Goal: Information Seeking & Learning: Find specific fact

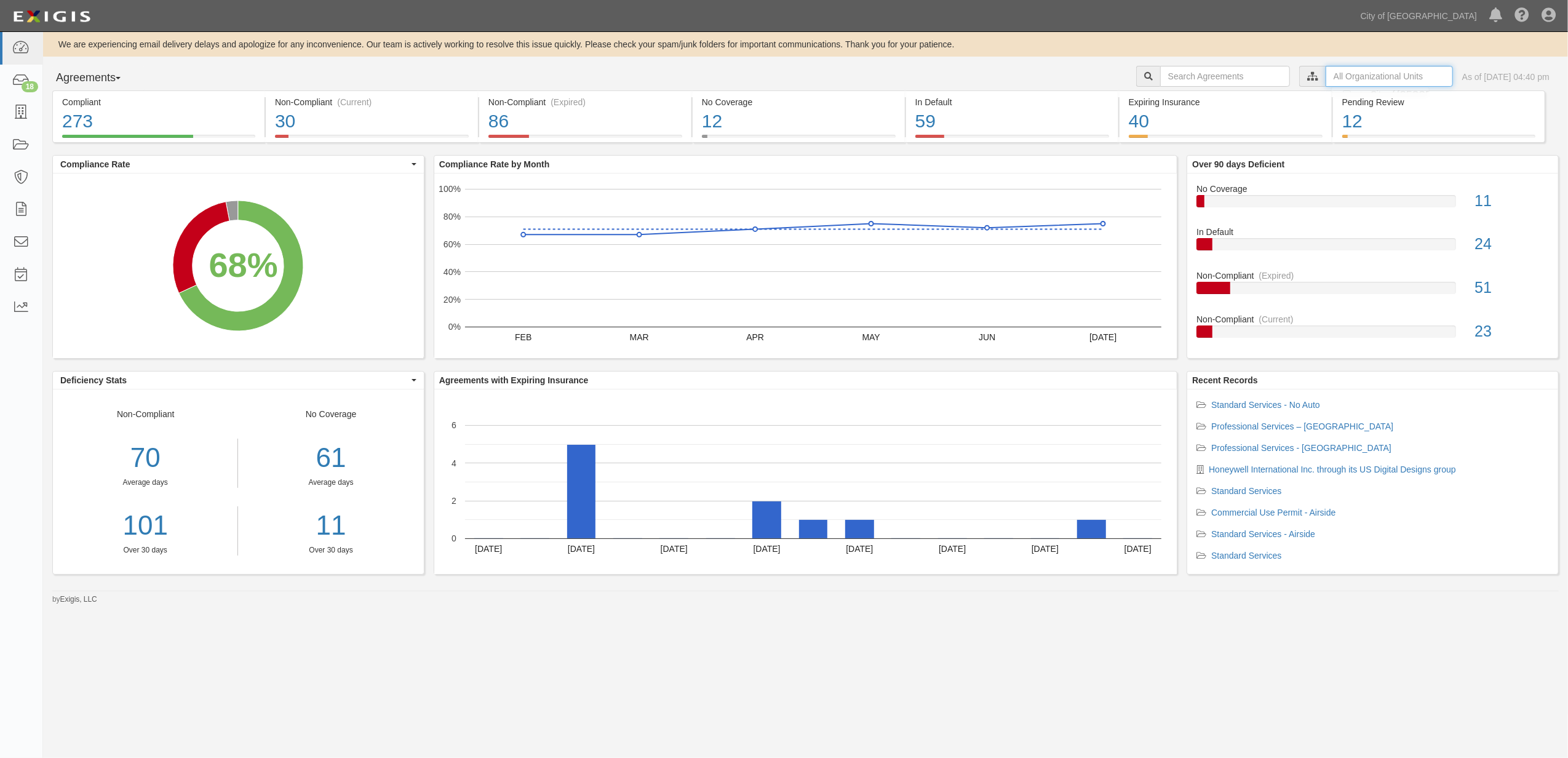
click at [1330, 70] on input "text" at bounding box center [1389, 76] width 127 height 21
click at [1185, 94] on label "City of [GEOGRAPHIC_DATA], Aviation Department" at bounding box center [1283, 98] width 214 height 12
click at [1179, 121] on input "Contracts & Services" at bounding box center [1178, 123] width 8 height 8
checkbox input "true"
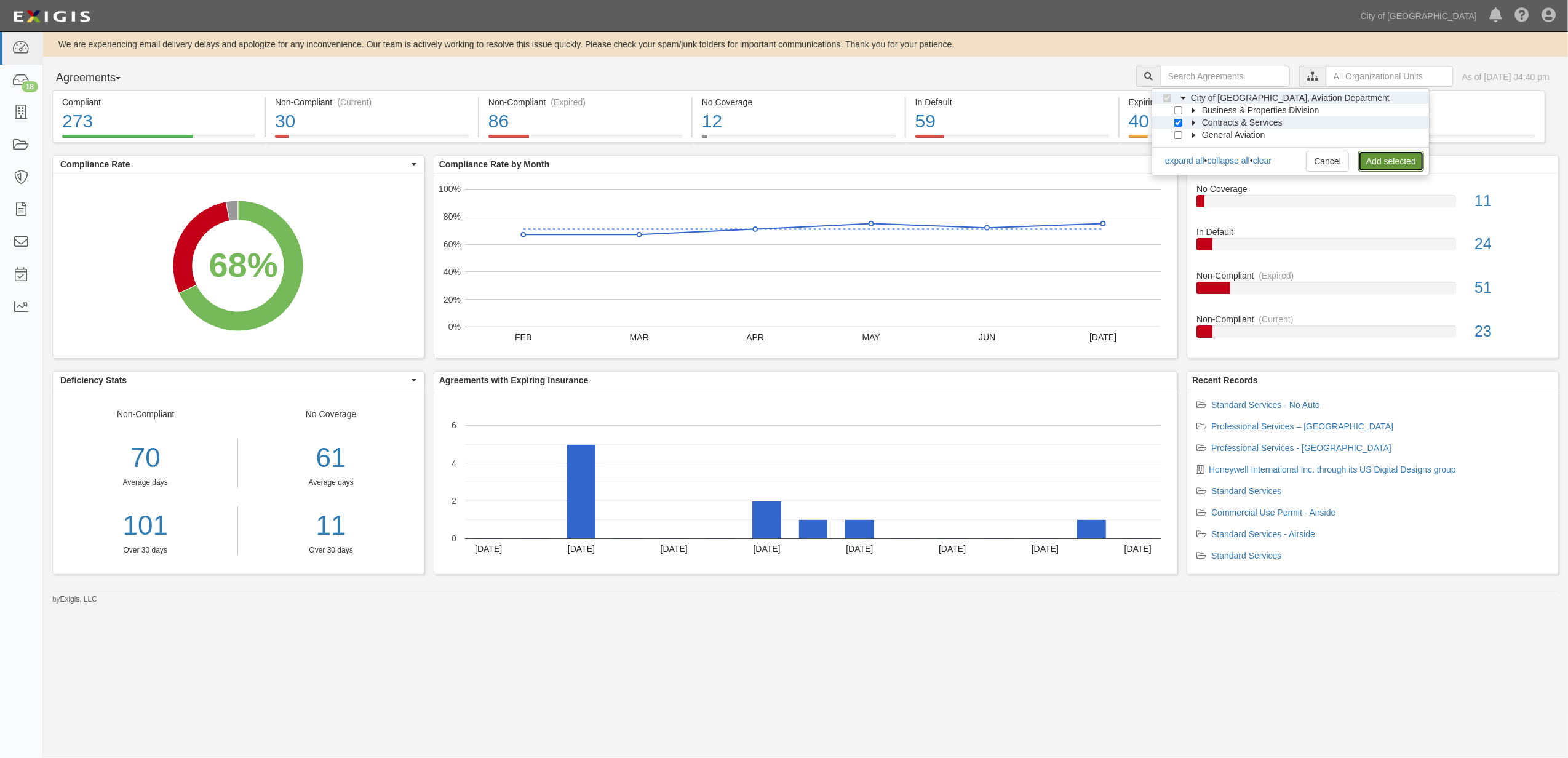
click at [1378, 159] on link "Add selected" at bounding box center [1391, 161] width 66 height 21
click at [1326, 68] on input "text" at bounding box center [1389, 76] width 127 height 21
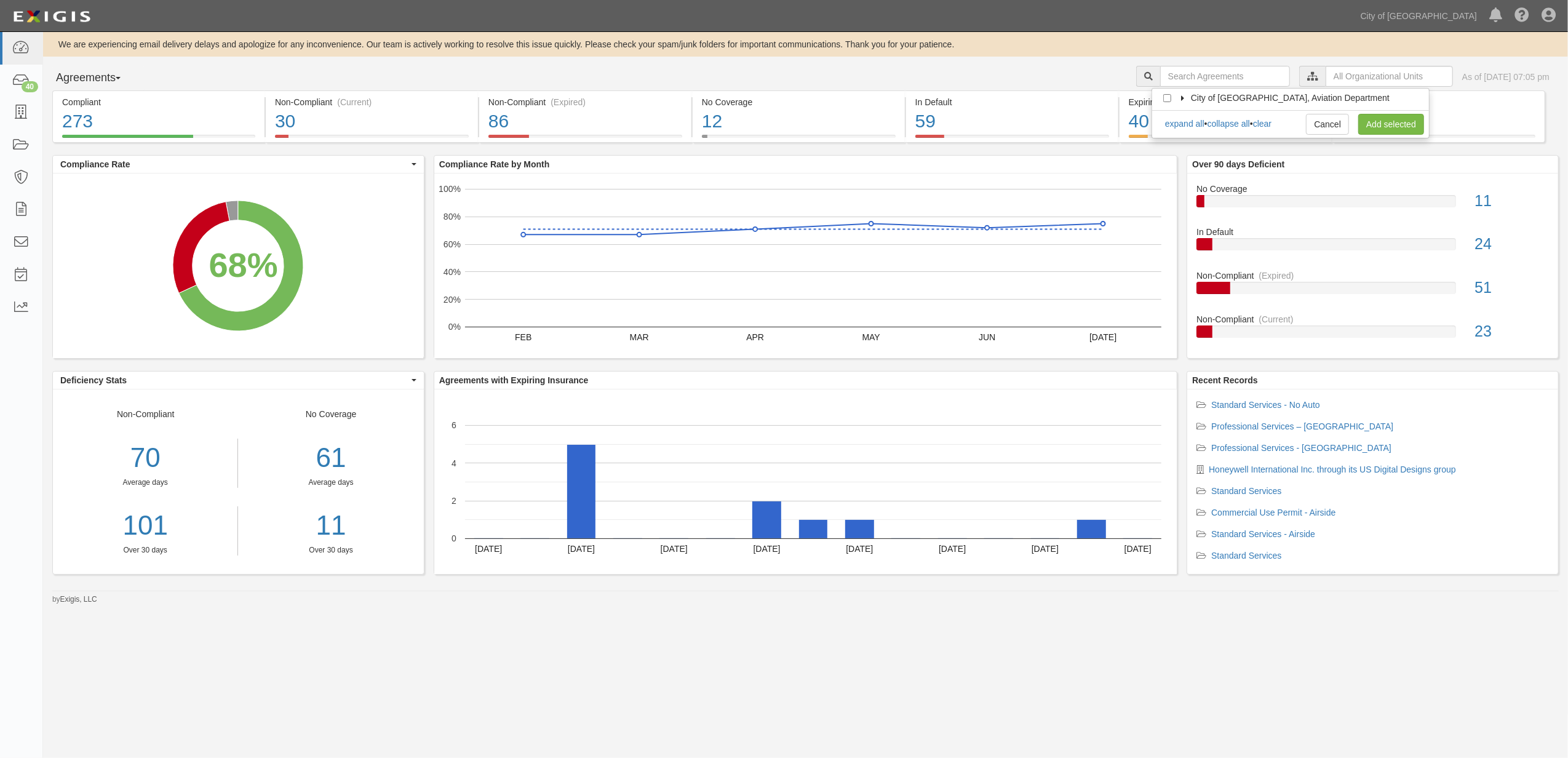
click at [1185, 97] on icon at bounding box center [1183, 99] width 8 height 6
click at [1179, 121] on input "Contracts & Services" at bounding box center [1178, 123] width 8 height 8
checkbox input "true"
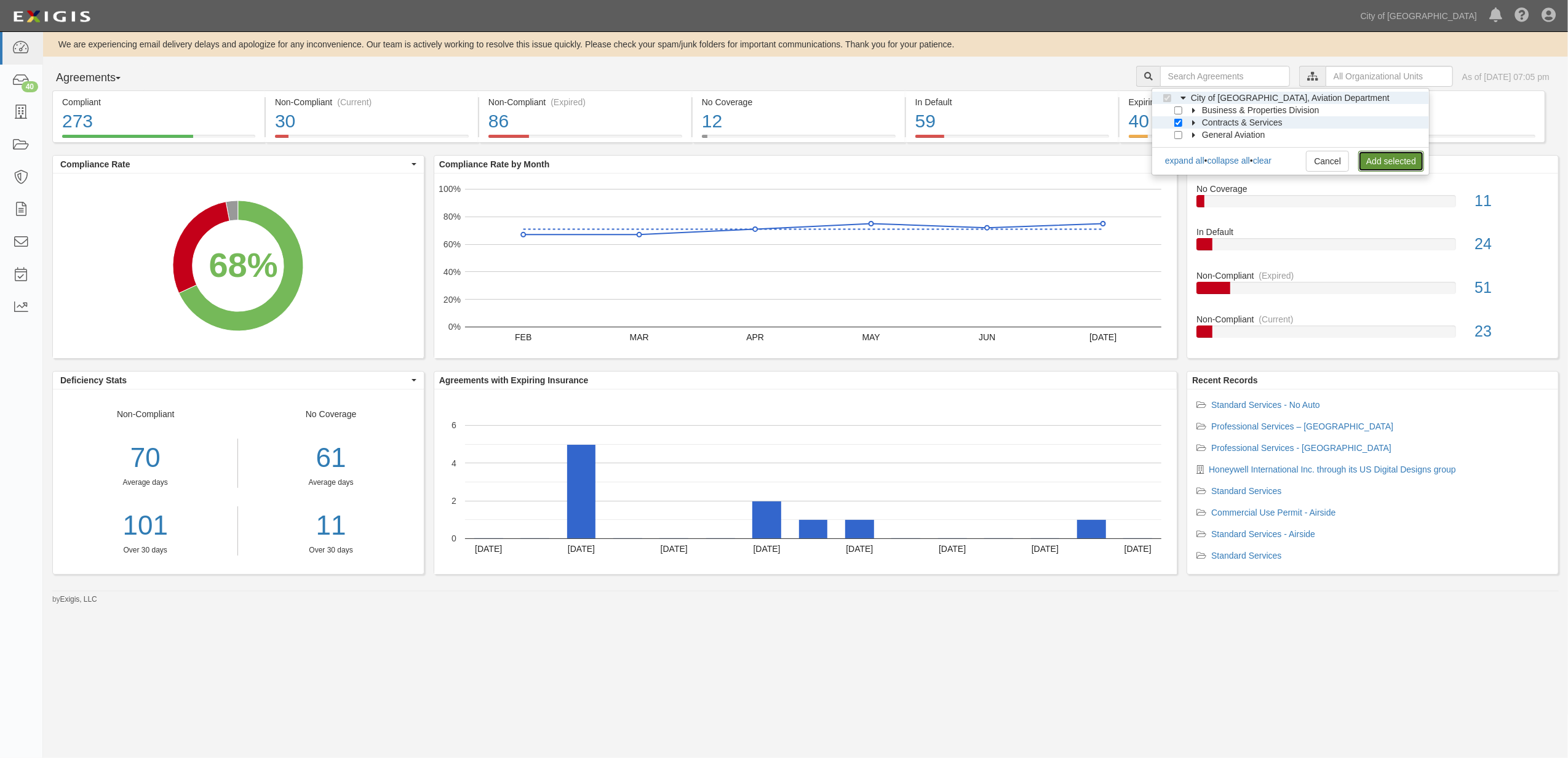
click at [1414, 163] on link "Add selected" at bounding box center [1391, 161] width 66 height 21
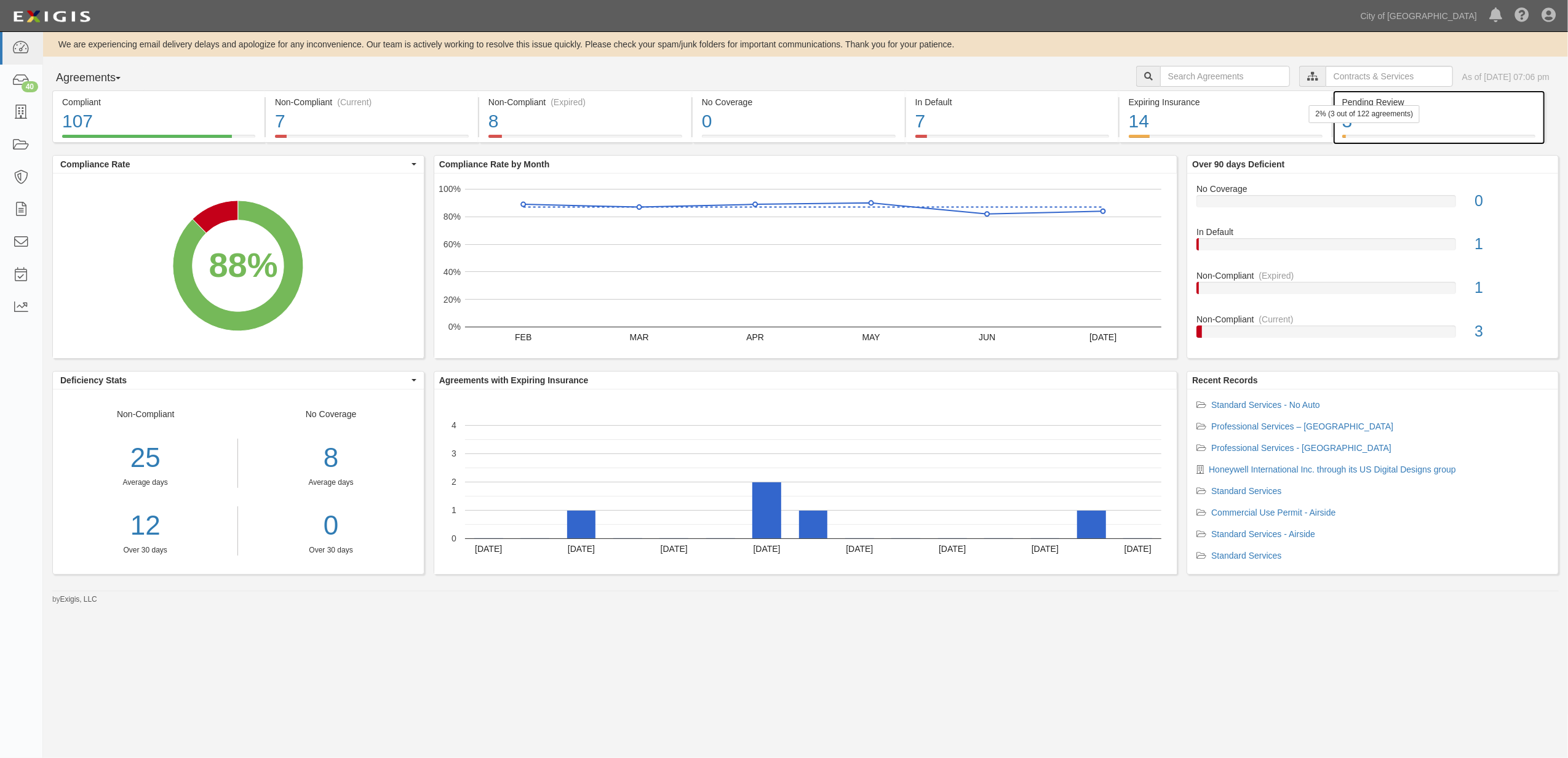
click at [1369, 111] on div "2% (3 out of 122 agreements)" at bounding box center [1364, 114] width 111 height 18
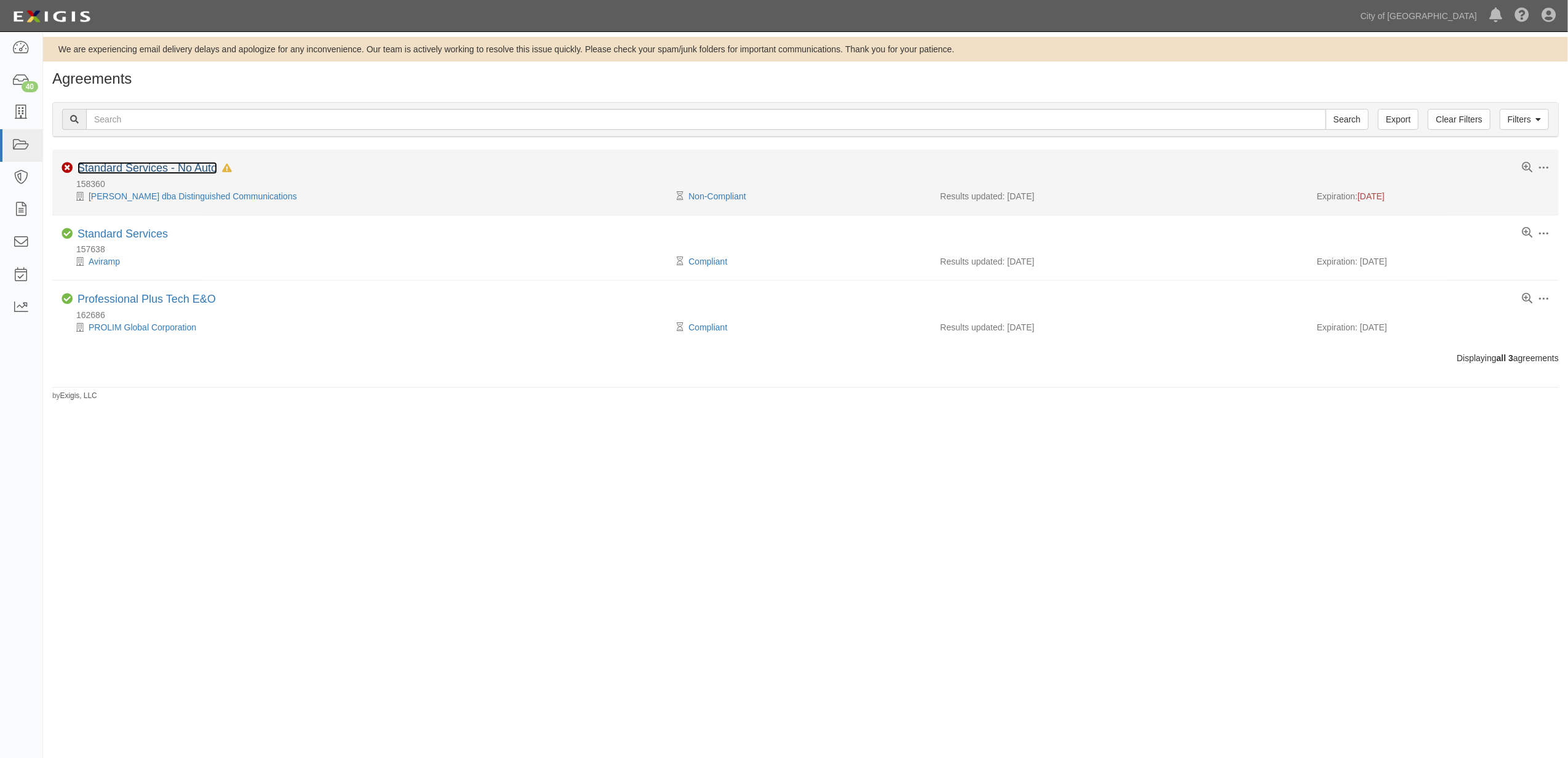
click at [189, 173] on link "Standard Services - No Auto" at bounding box center [147, 168] width 140 height 12
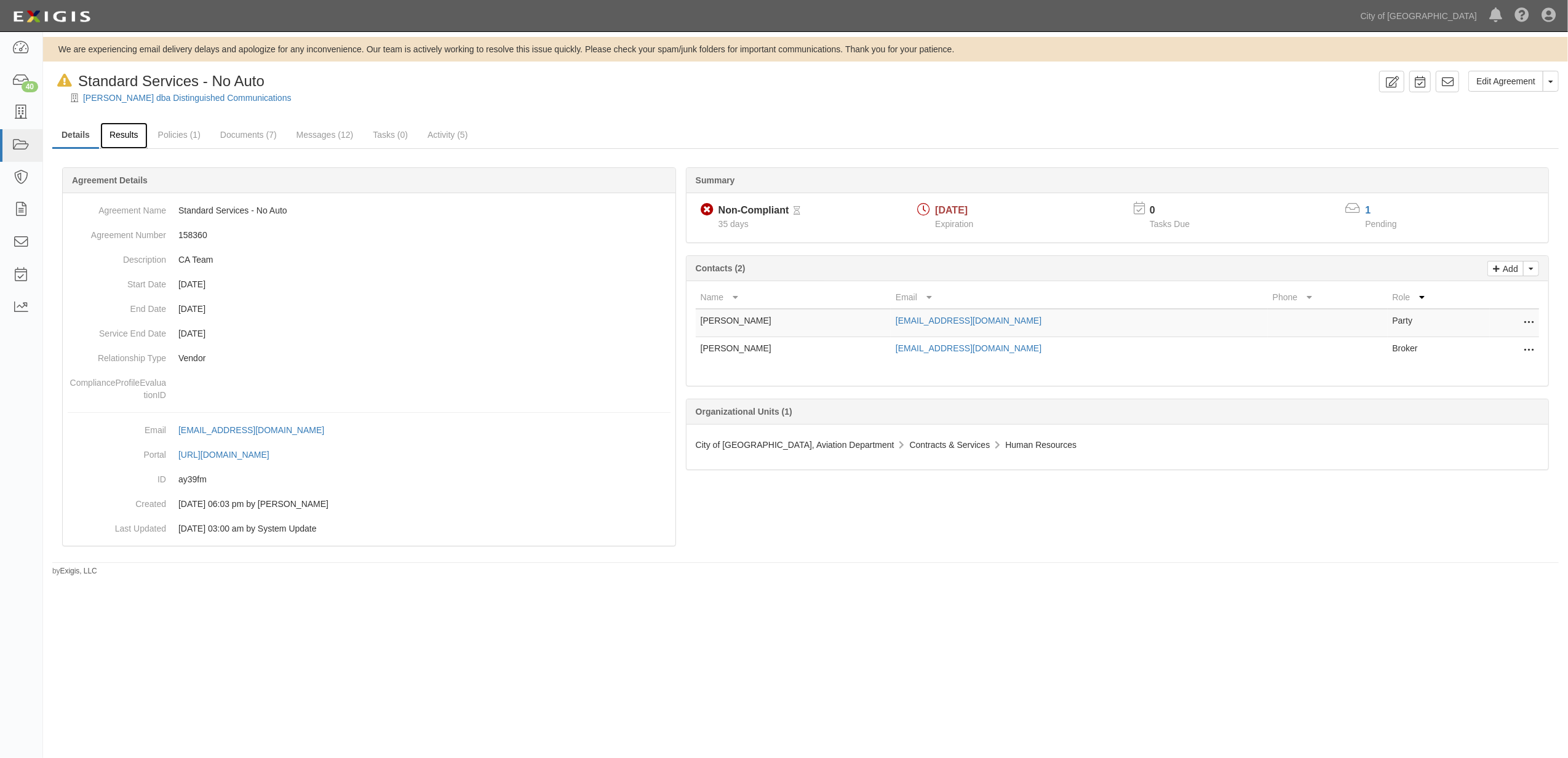
click at [138, 140] on link "Results" at bounding box center [124, 135] width 48 height 26
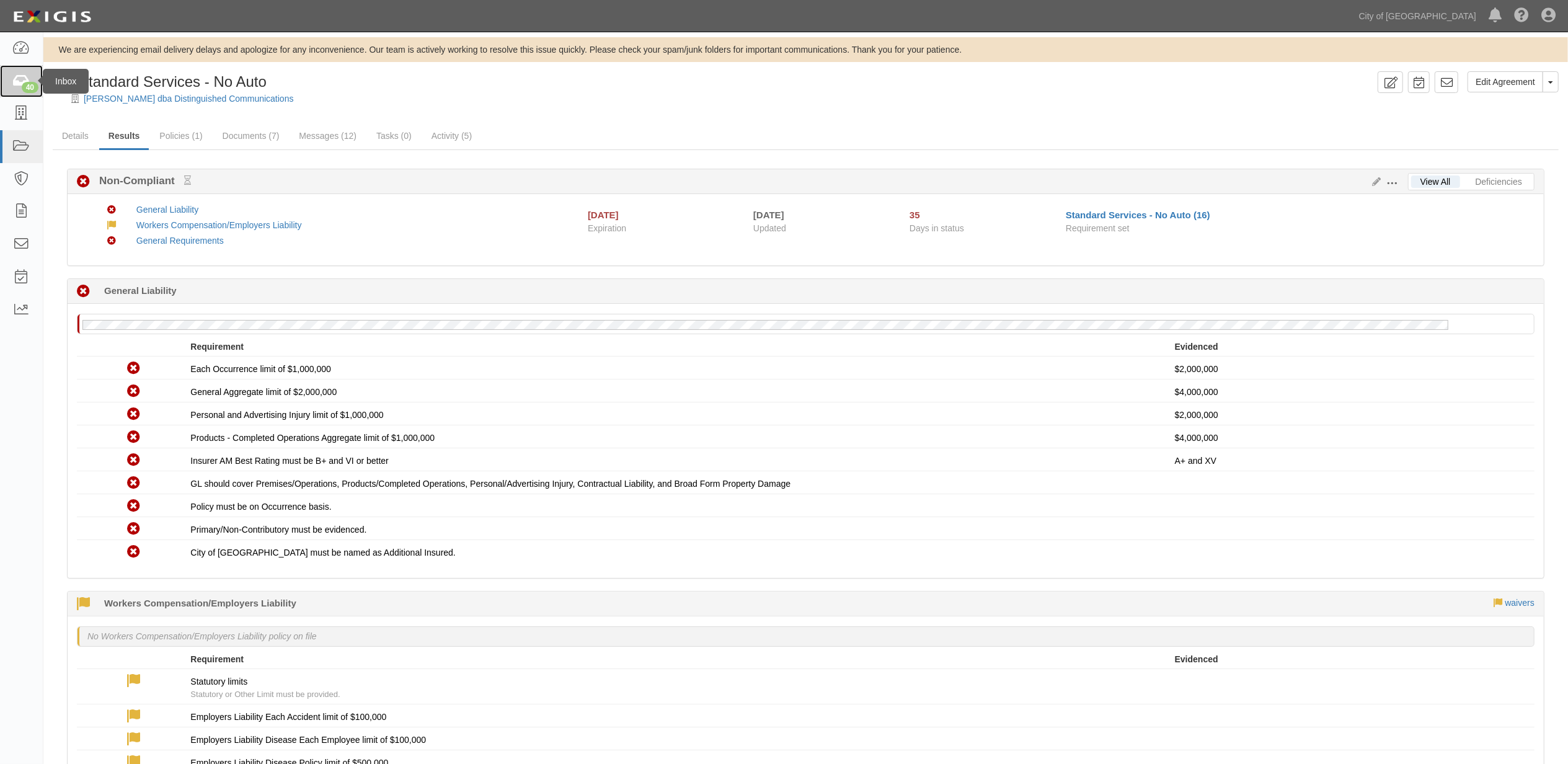
click at [15, 85] on icon at bounding box center [21, 81] width 17 height 14
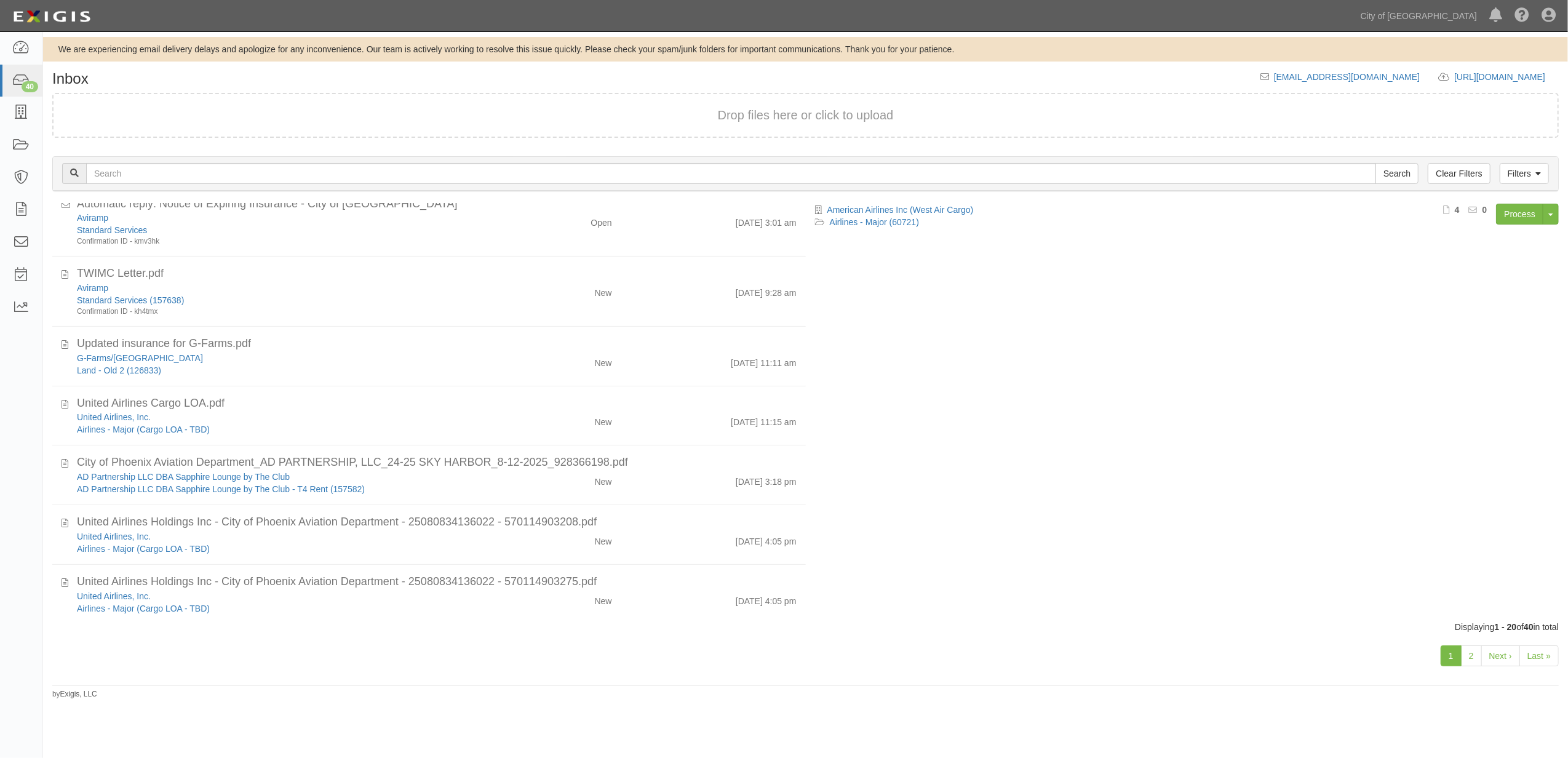
scroll to position [525, 0]
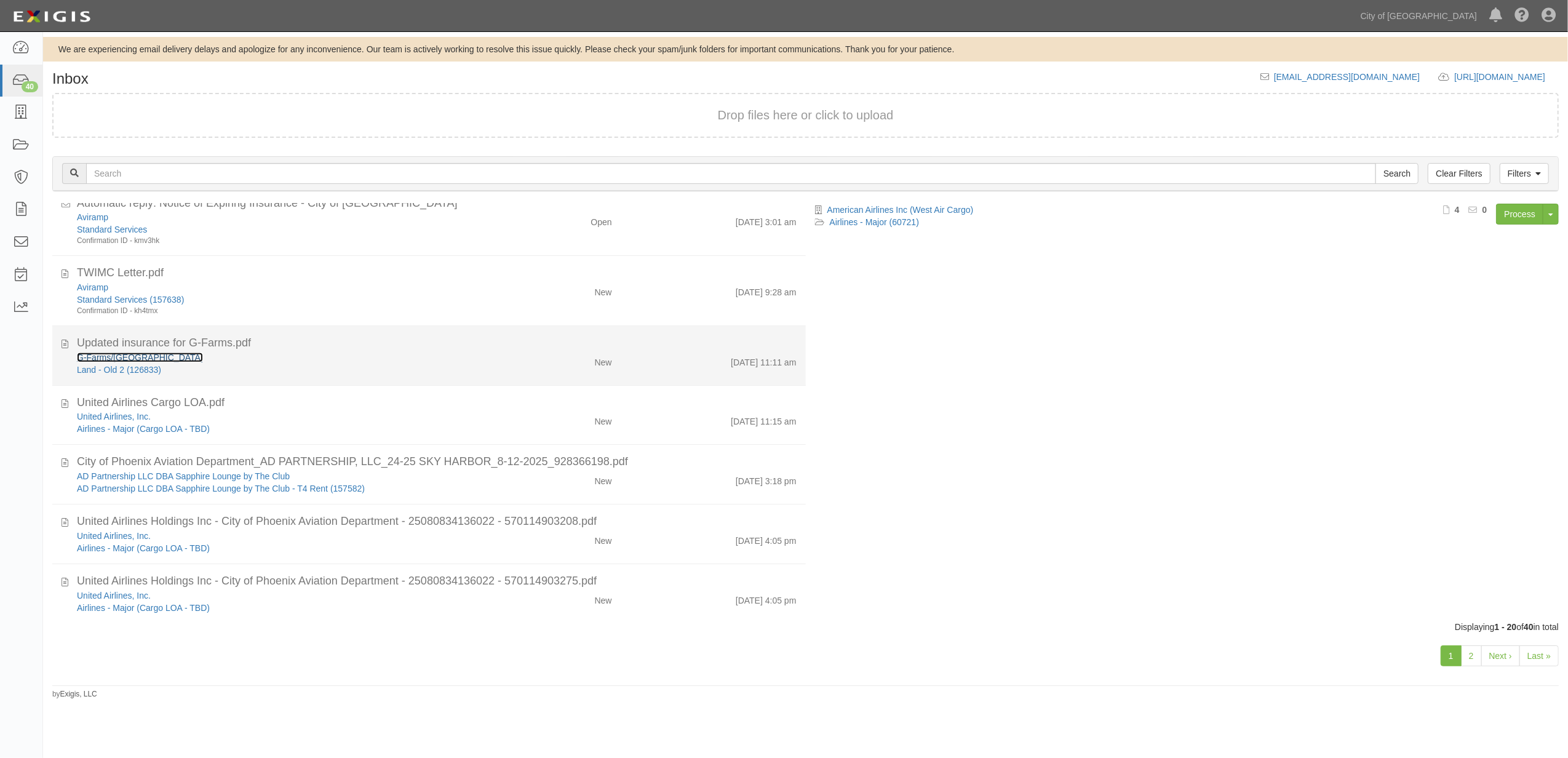
click at [162, 361] on link "G-Farms/[GEOGRAPHIC_DATA]" at bounding box center [140, 357] width 126 height 10
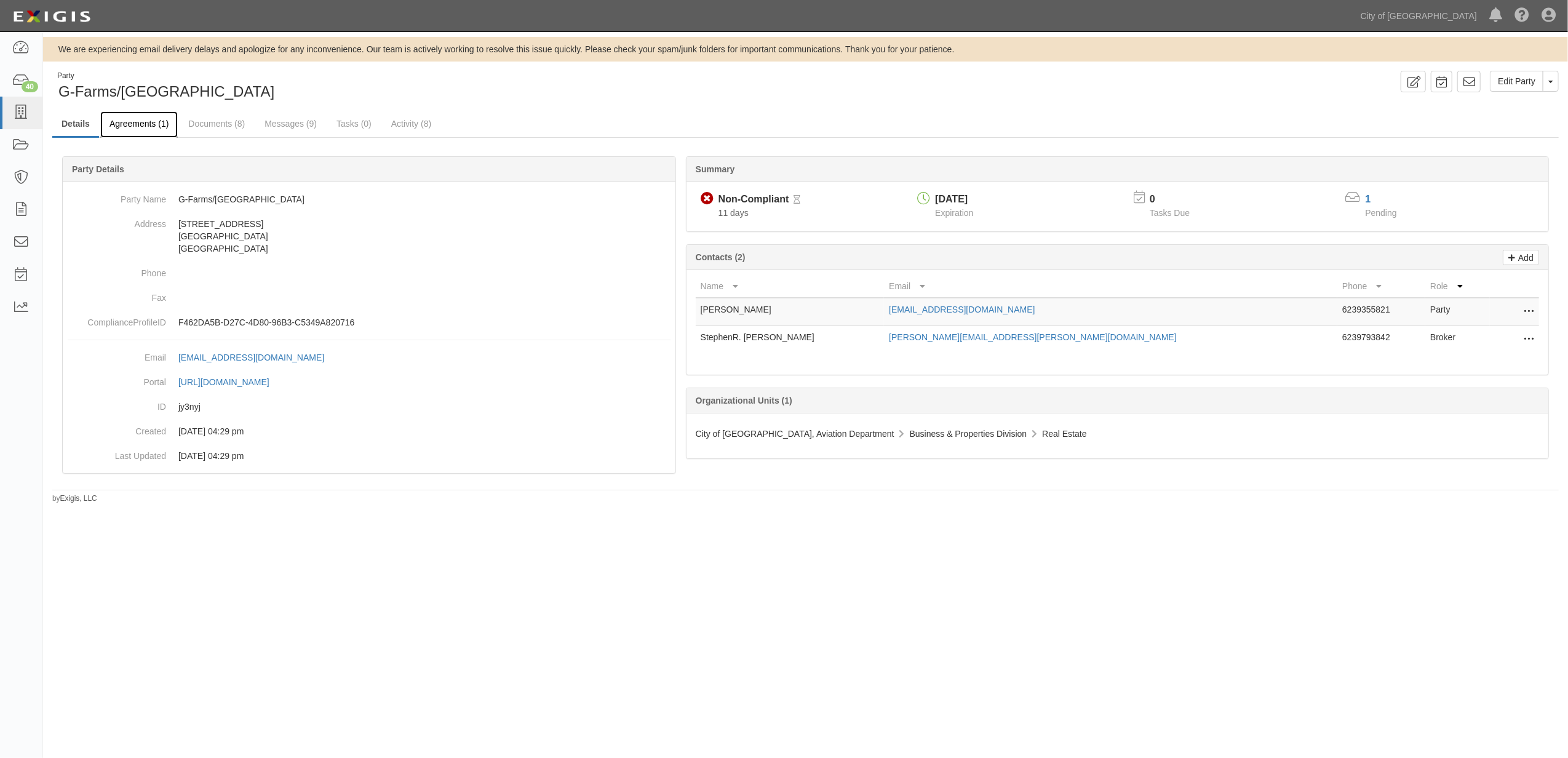
click at [126, 121] on link "Agreements (1)" at bounding box center [139, 124] width 77 height 26
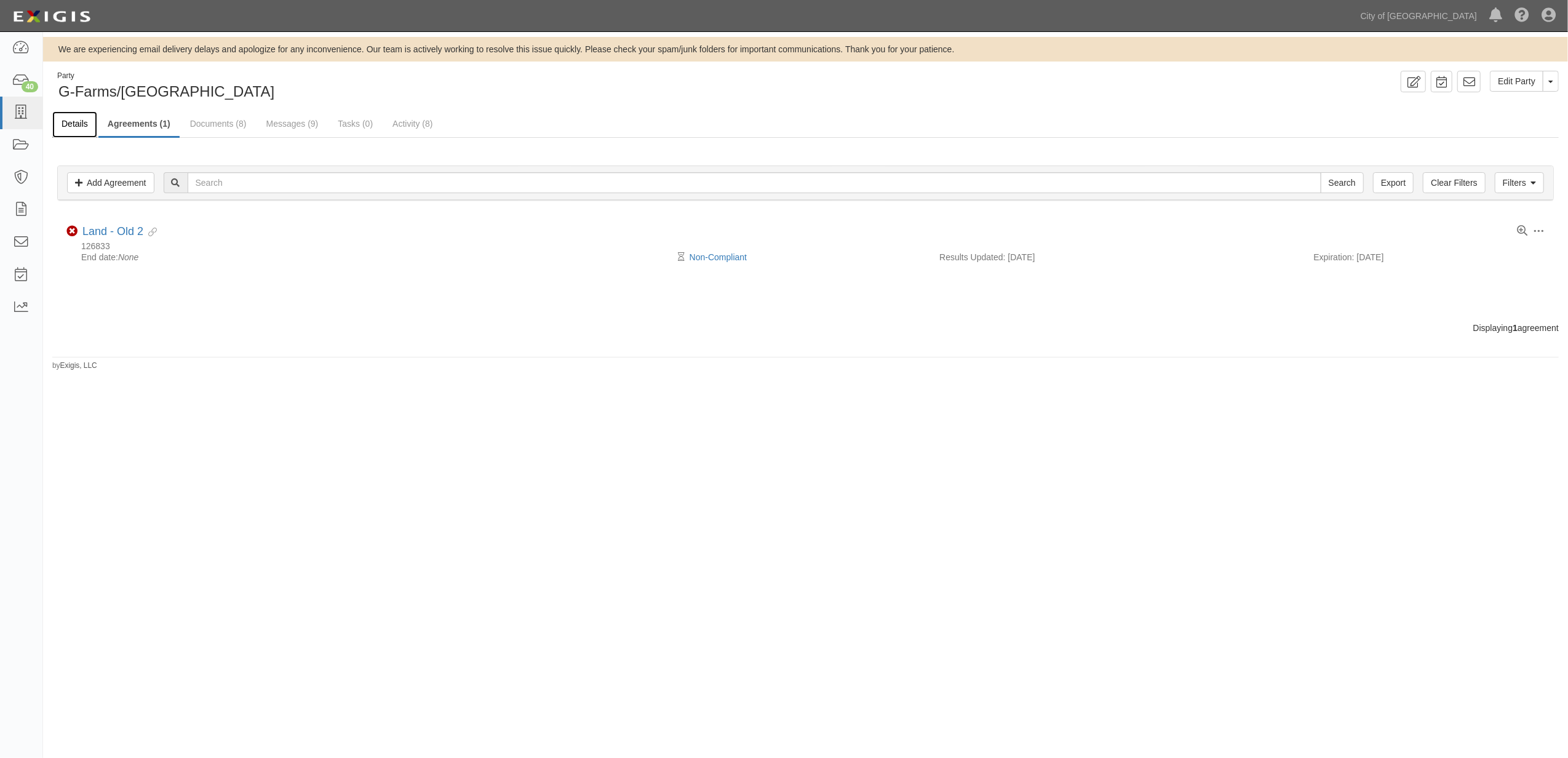
click at [77, 122] on link "Details" at bounding box center [75, 124] width 45 height 26
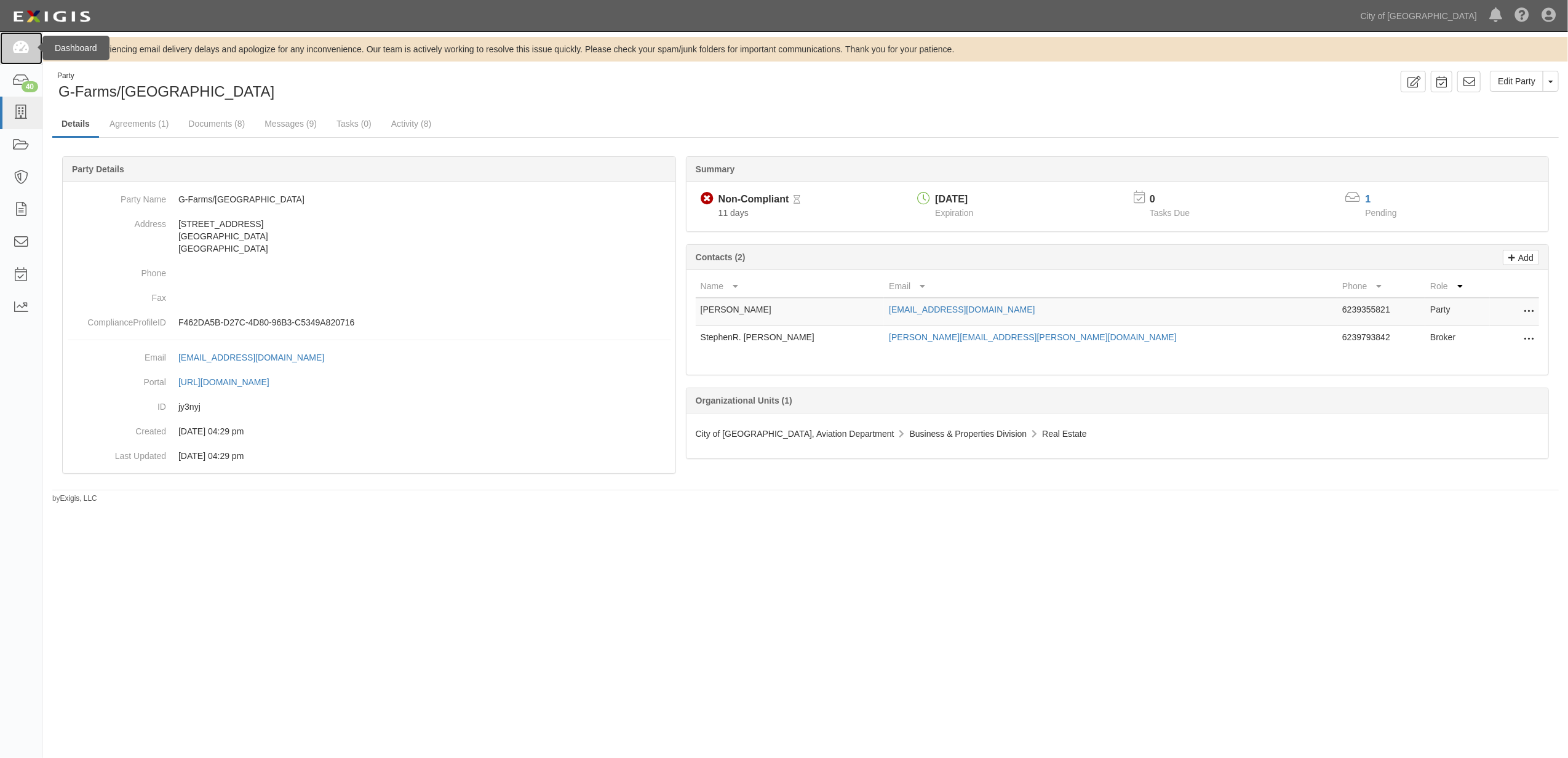
click at [23, 50] on icon at bounding box center [21, 48] width 17 height 14
click at [20, 48] on icon at bounding box center [21, 48] width 17 height 14
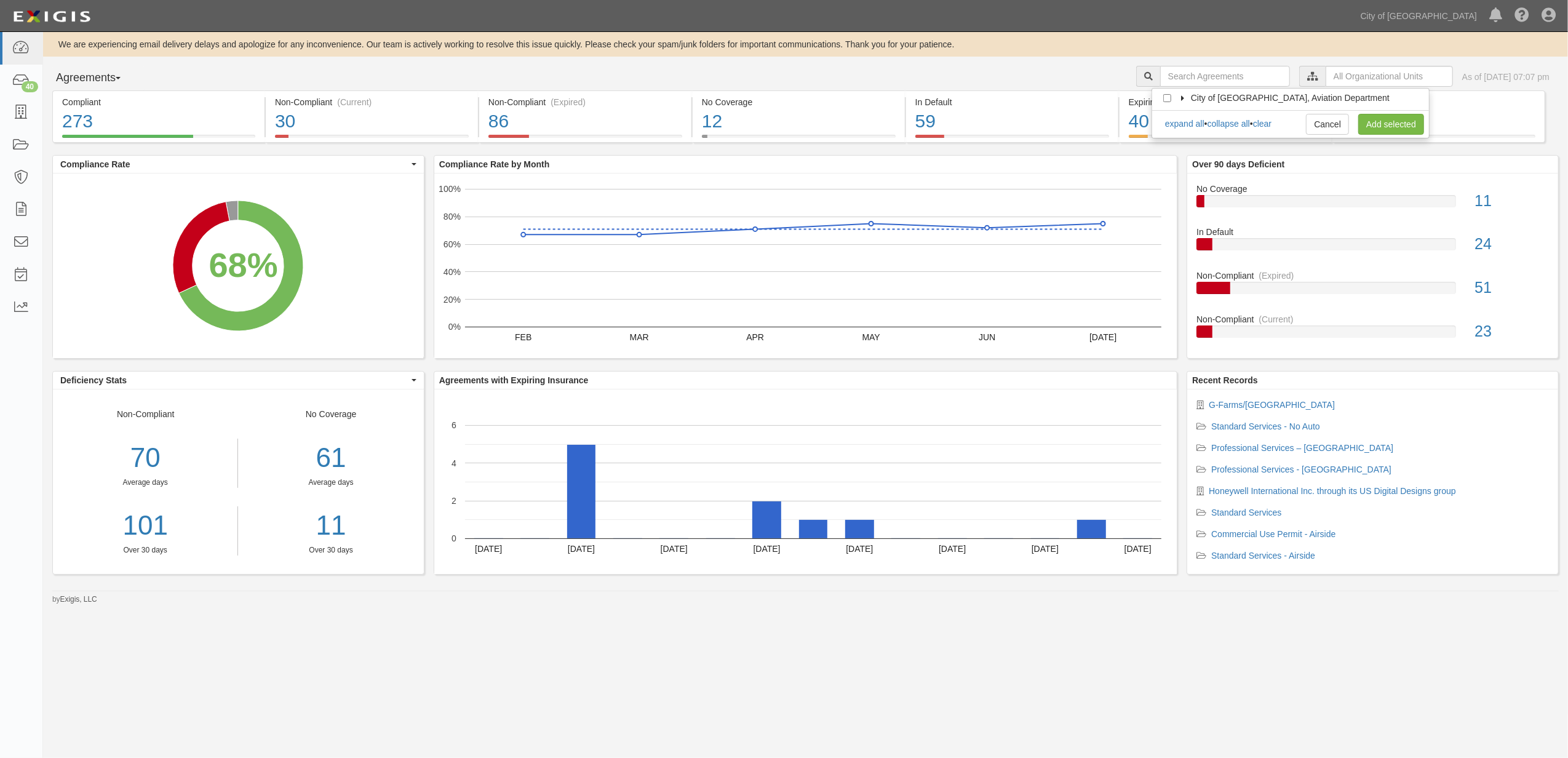
drag, startPoint x: 1319, startPoint y: 71, endPoint x: 1185, endPoint y: 100, distance: 137.1
click at [1185, 100] on icon at bounding box center [1183, 99] width 8 height 6
click at [1178, 124] on input "Contracts & Services" at bounding box center [1178, 123] width 8 height 8
checkbox input "true"
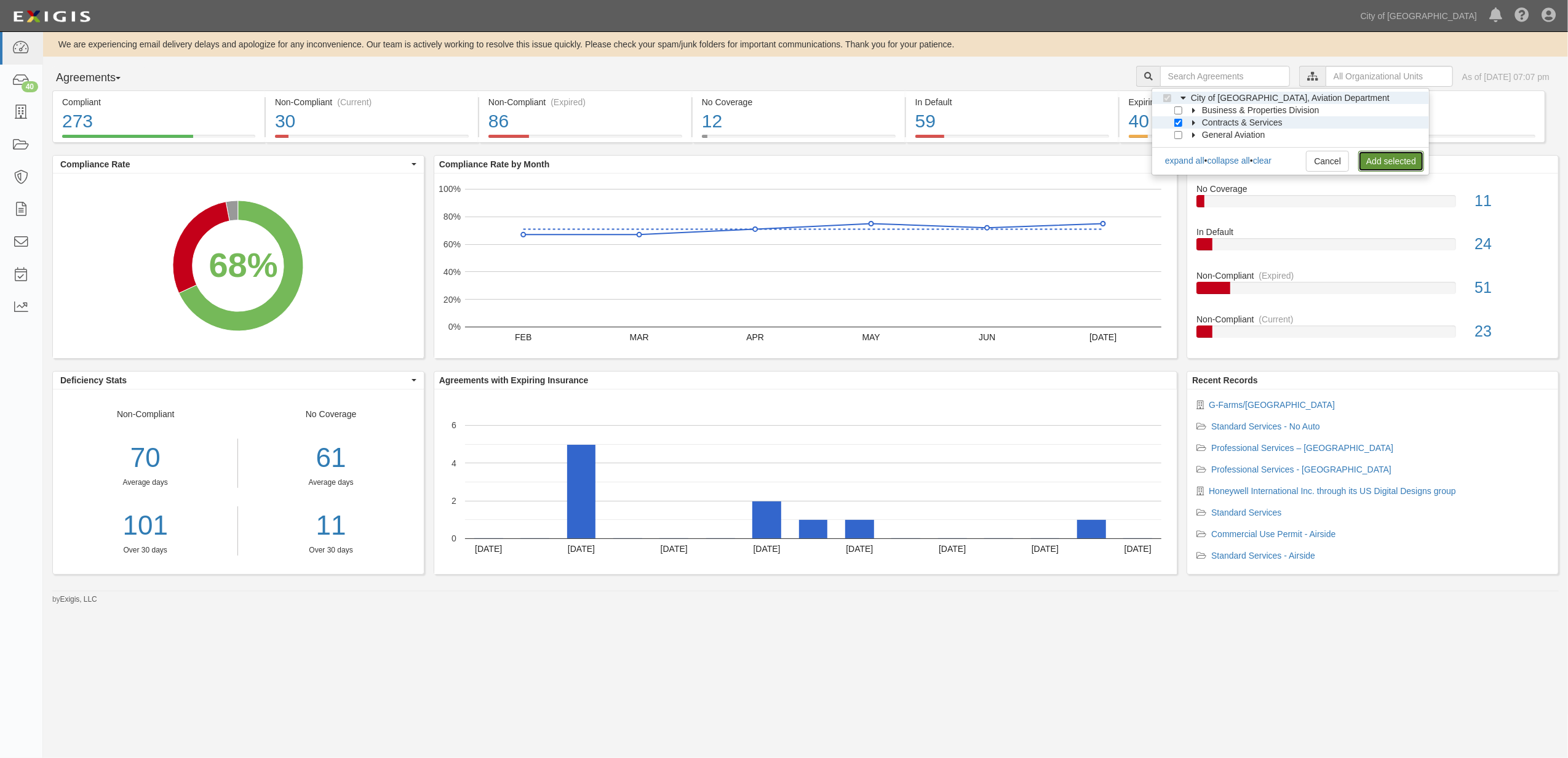
click at [1375, 164] on link "Add selected" at bounding box center [1391, 161] width 66 height 21
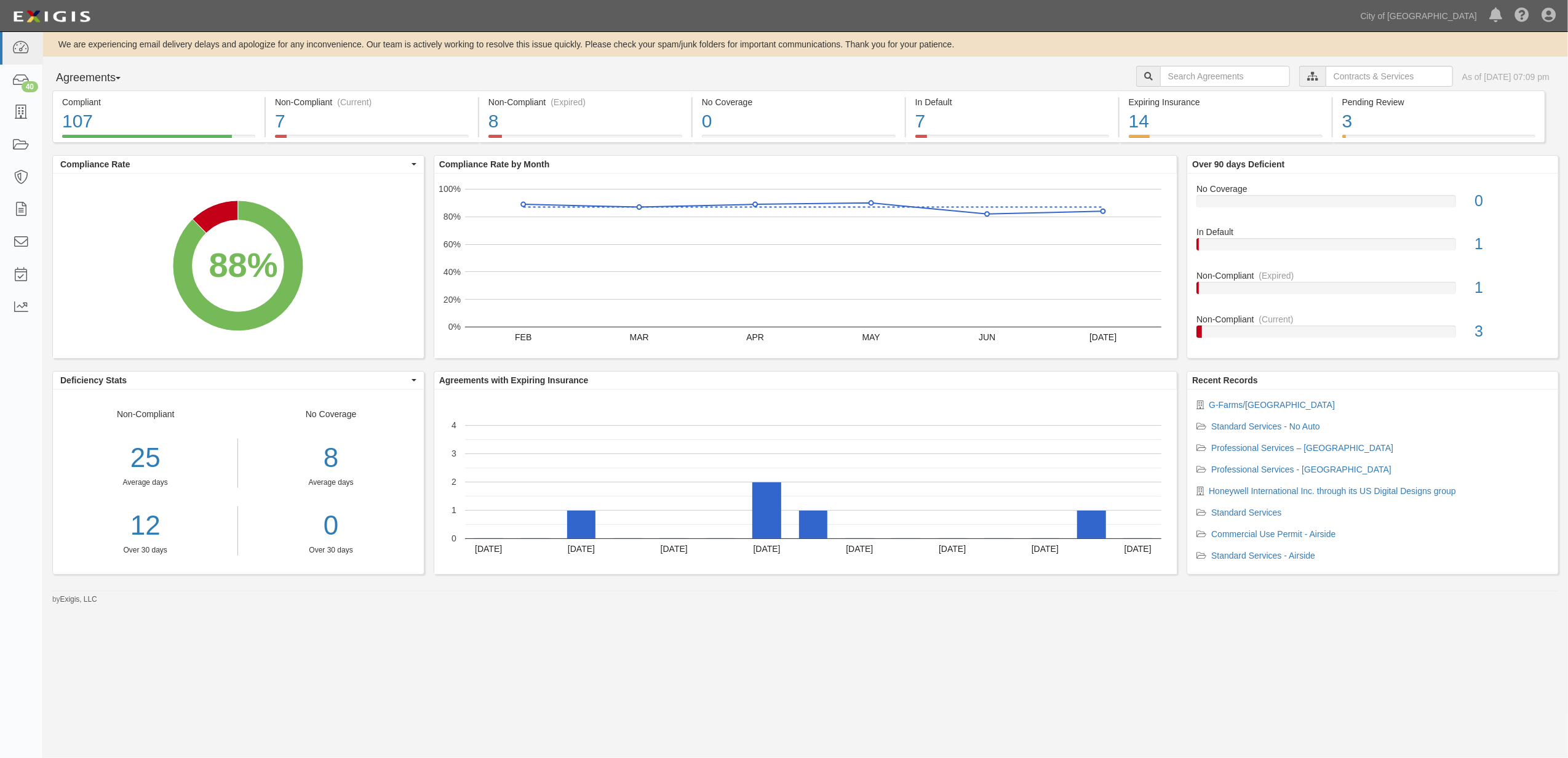
click at [557, 710] on div "We are experiencing email delivery delays and apologize for any inconvenience. …" at bounding box center [784, 373] width 1568 height 683
click at [1162, 75] on input "text" at bounding box center [1225, 76] width 130 height 21
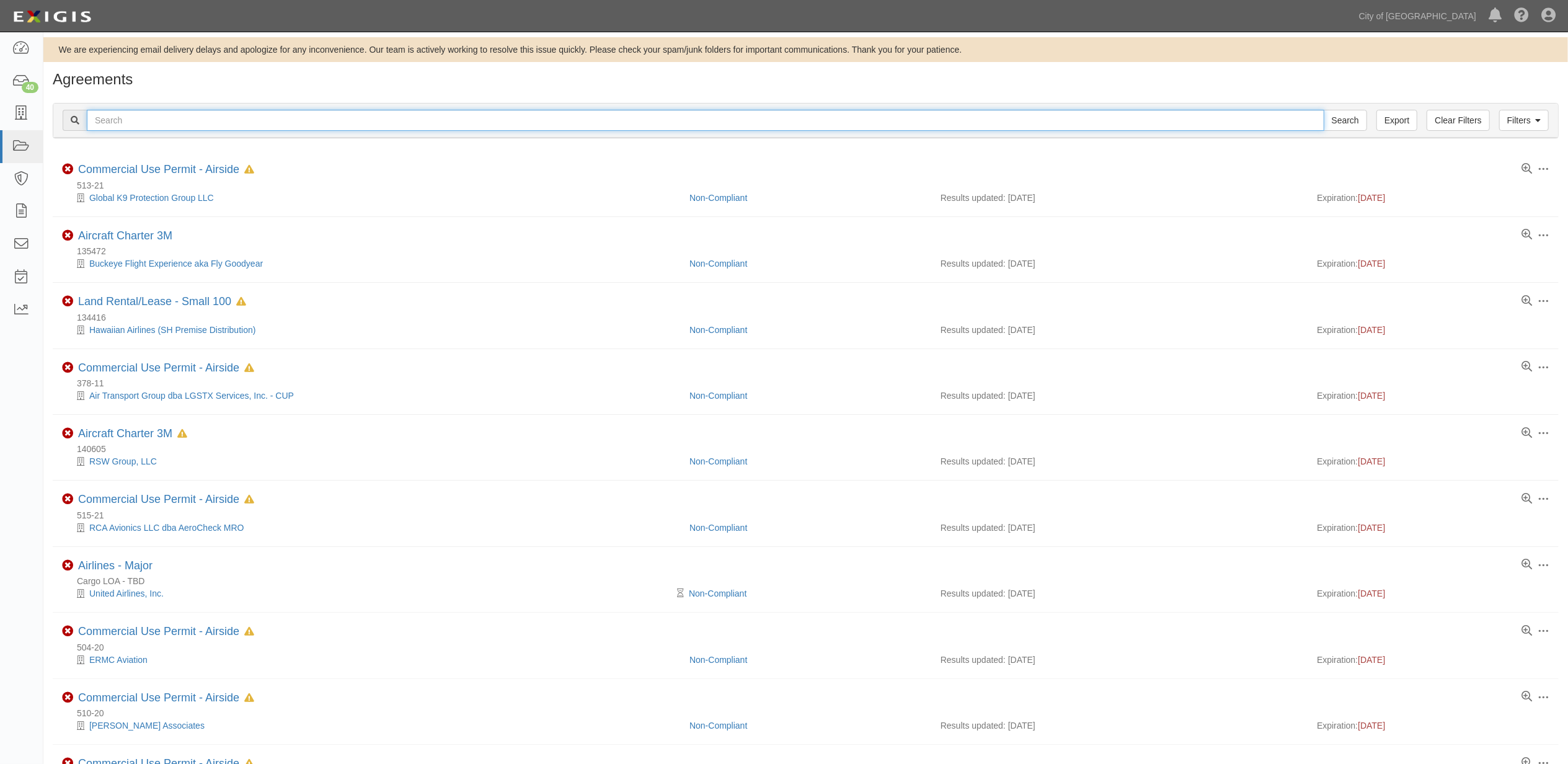
click at [532, 110] on input "text" at bounding box center [706, 120] width 1238 height 21
type input "s"
type input "simpson walker"
click at [1324, 110] on input "Search" at bounding box center [1346, 120] width 43 height 21
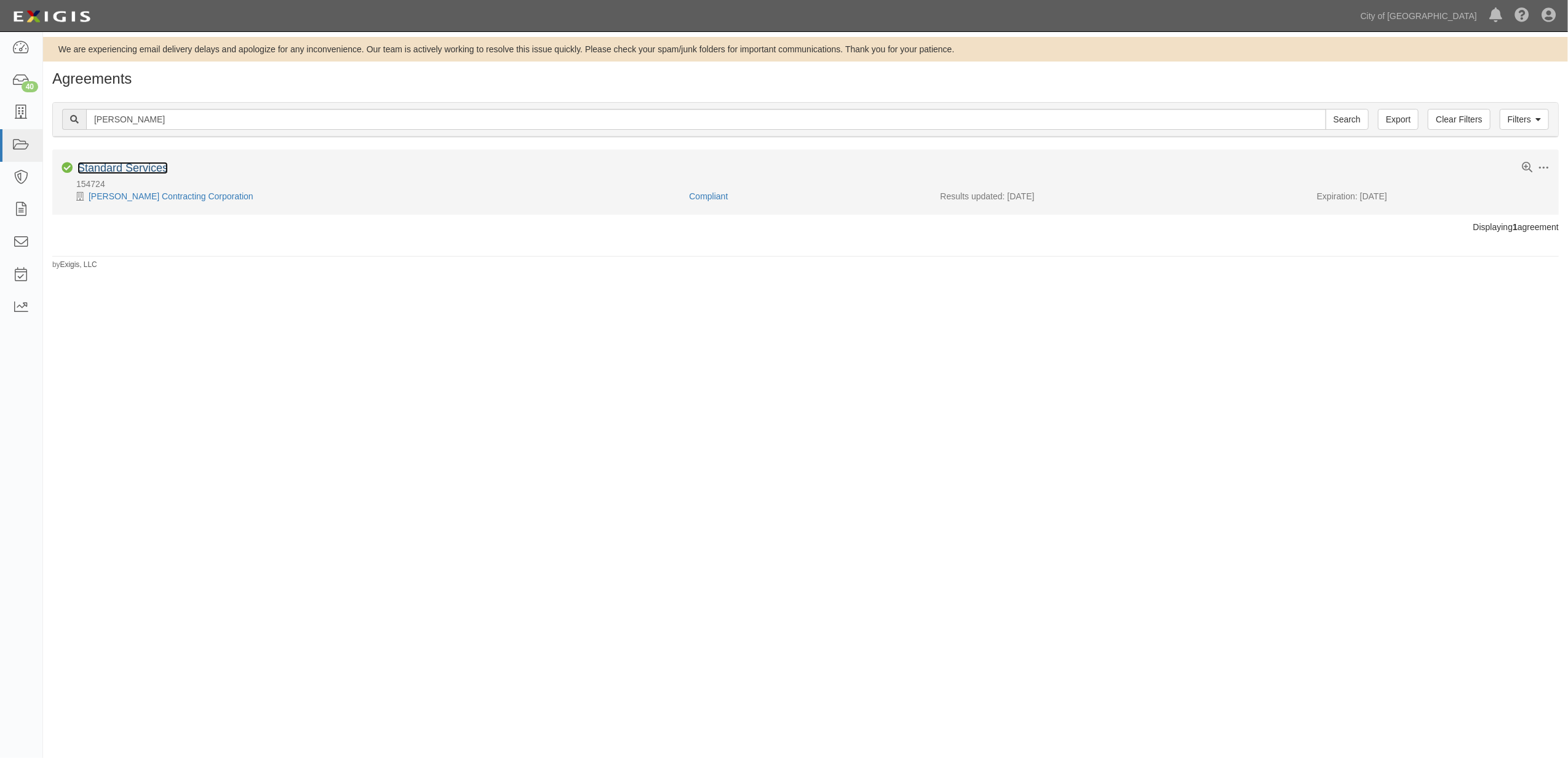
click at [138, 168] on link "Standard Services" at bounding box center [122, 168] width 90 height 12
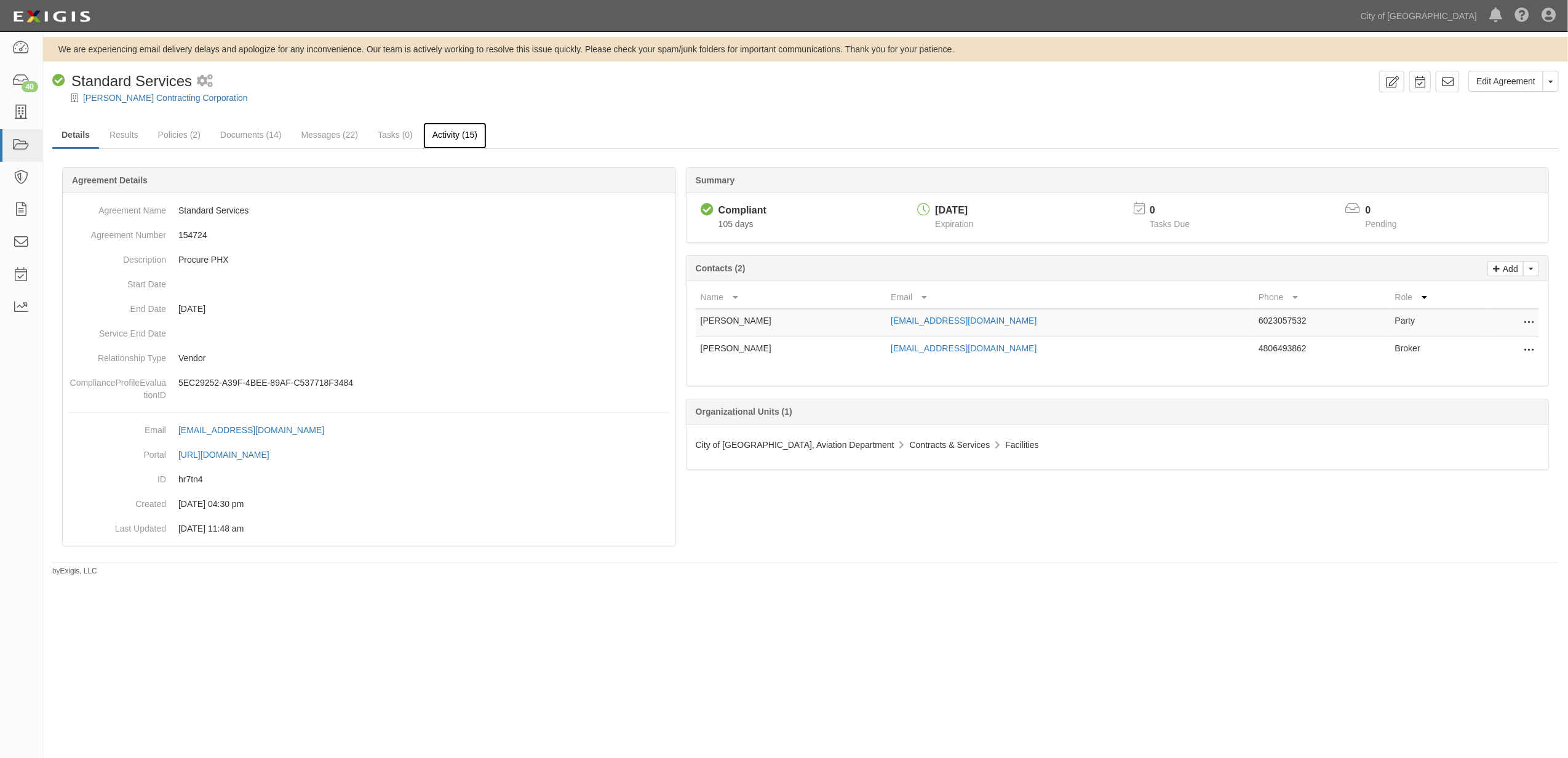
click at [459, 140] on link "Activity (15)" at bounding box center [455, 135] width 64 height 26
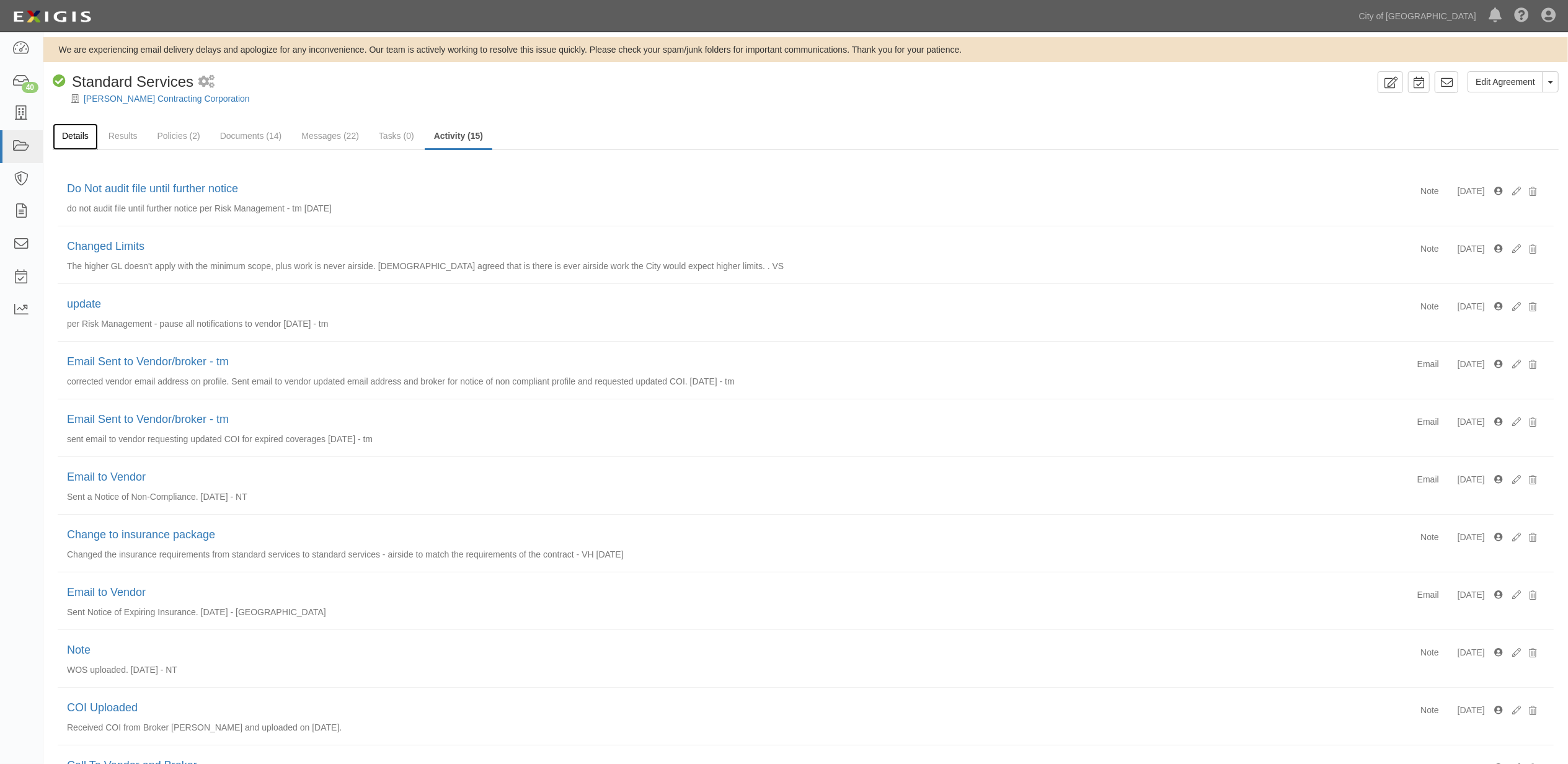
click at [89, 132] on link "Details" at bounding box center [75, 137] width 45 height 26
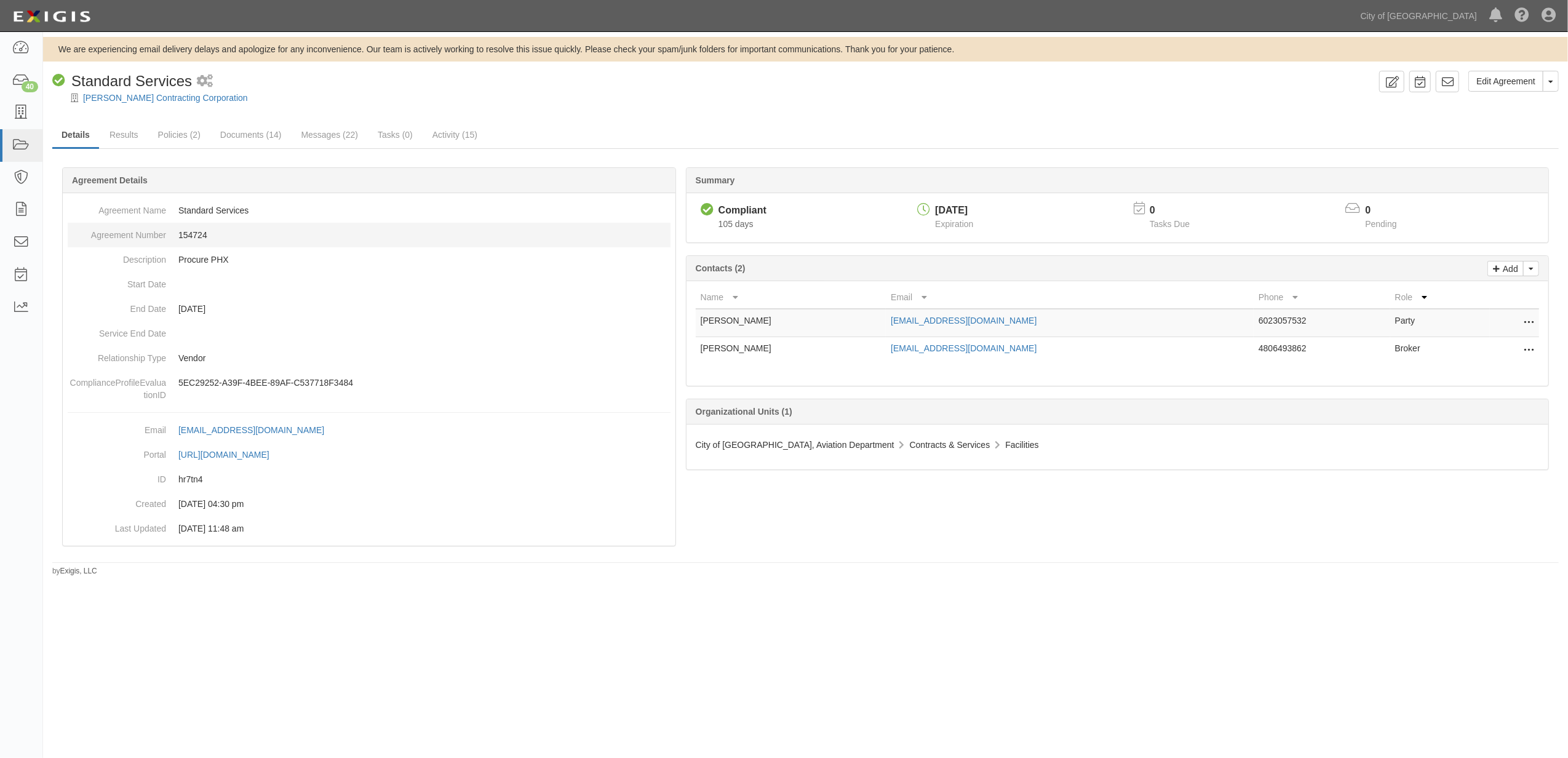
click at [192, 237] on dd "154724" at bounding box center [369, 235] width 603 height 25
copy dd "154724"
drag, startPoint x: 327, startPoint y: 0, endPoint x: 441, endPoint y: 133, distance: 175.2
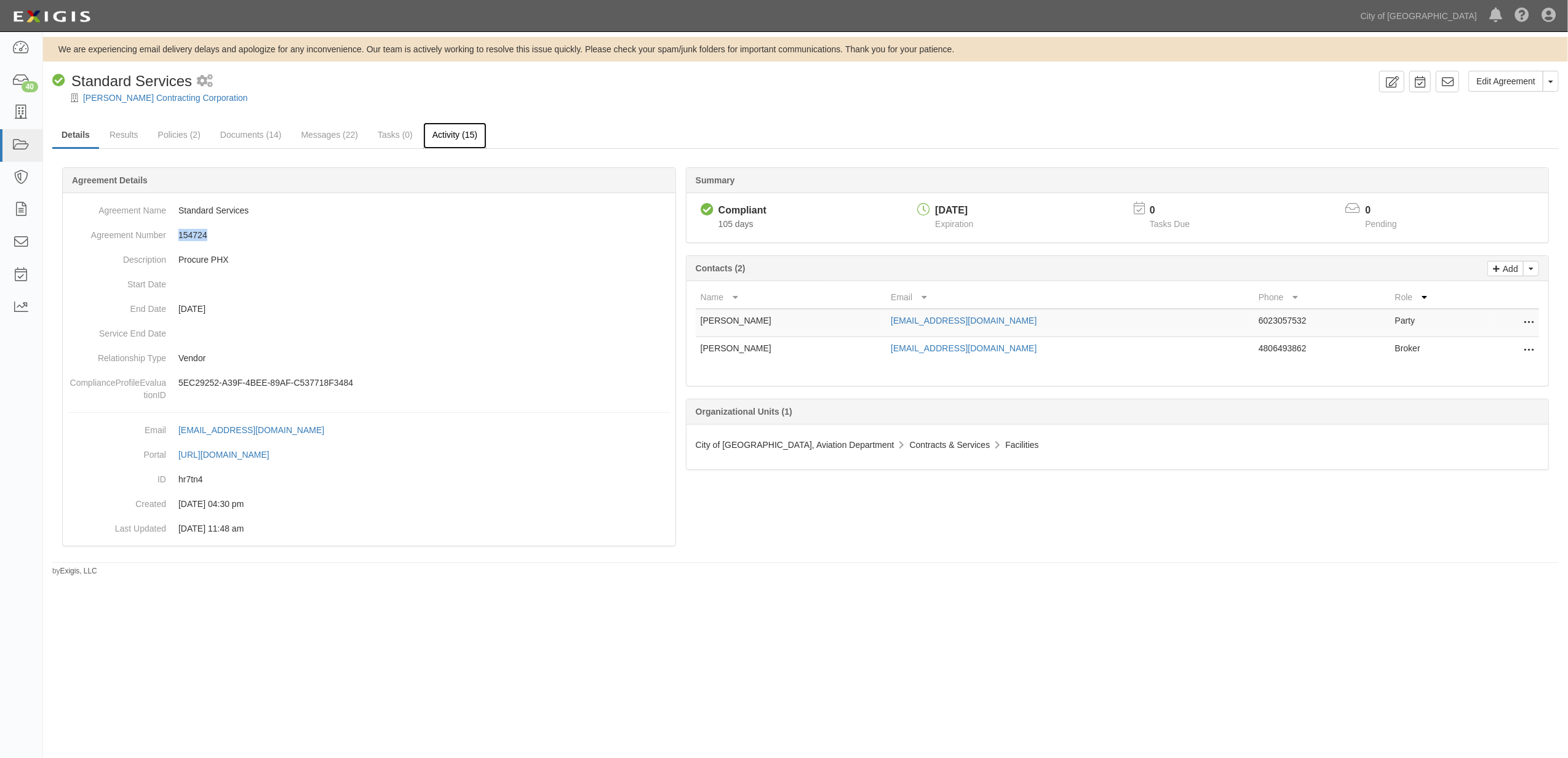
click at [441, 133] on link "Activity (15)" at bounding box center [455, 135] width 64 height 26
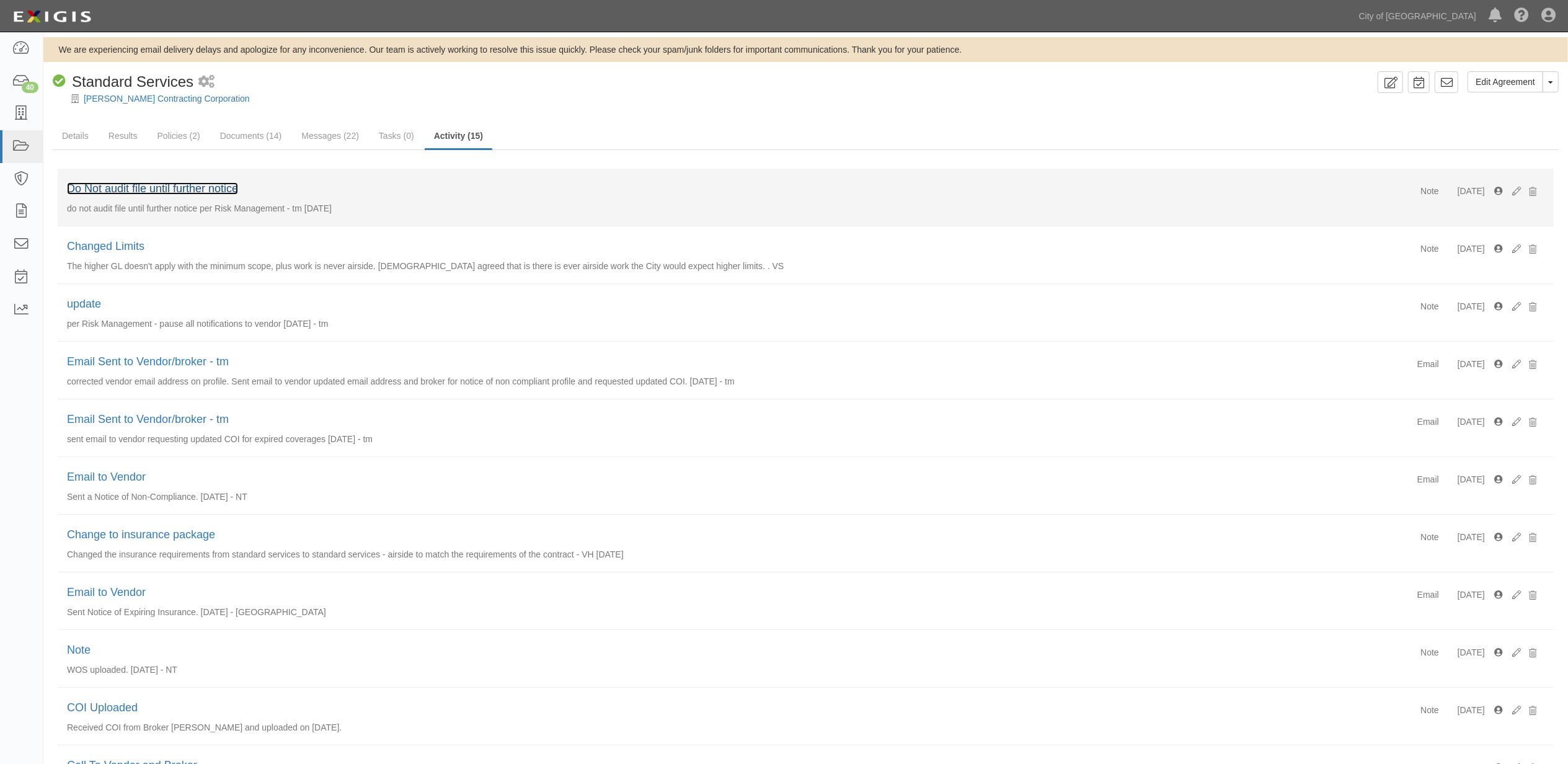
click at [226, 186] on link "Do Not audit file until further notice" at bounding box center [152, 189] width 171 height 13
